Goal: Task Accomplishment & Management: Complete application form

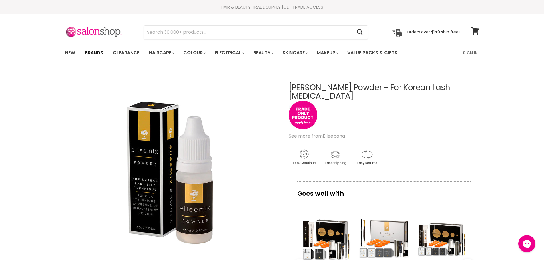
click at [90, 55] on link "Brands" at bounding box center [94, 53] width 27 height 12
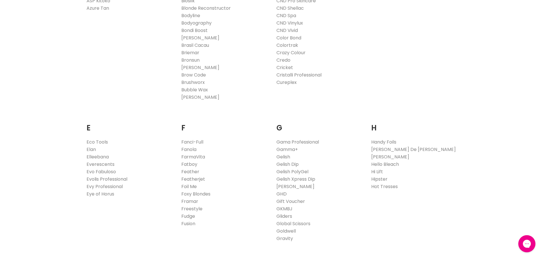
scroll to position [314, 0]
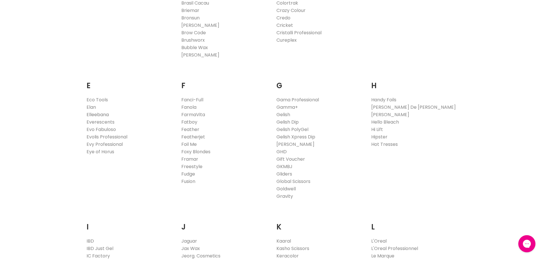
click at [99, 115] on link "Elleebana" at bounding box center [98, 114] width 22 height 7
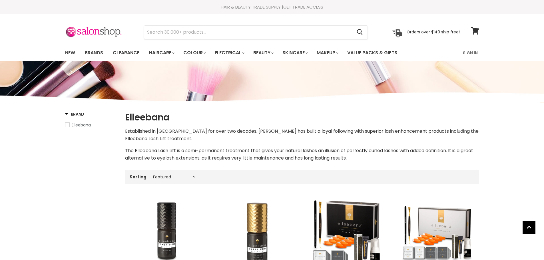
select select "manual"
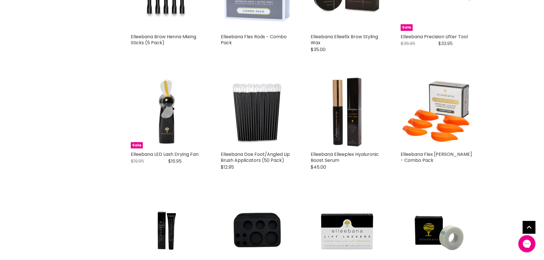
scroll to position [1256, 0]
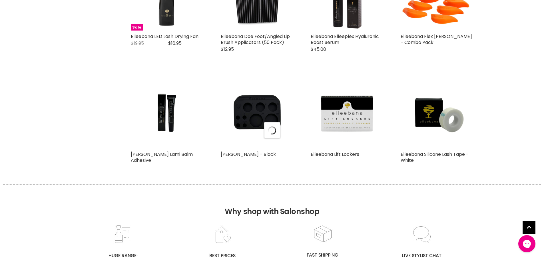
scroll to position [1371, 0]
select select "manual"
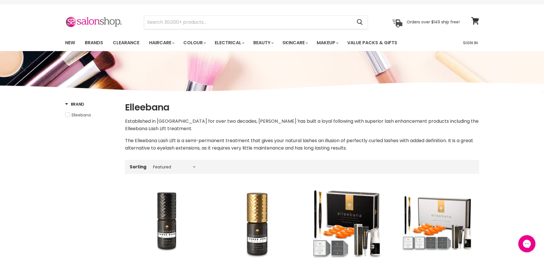
scroll to position [0, 0]
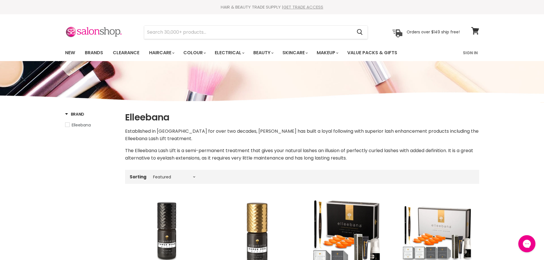
click at [300, 6] on link "GET TRADE ACCESS" at bounding box center [303, 7] width 40 height 6
